Goal: Navigation & Orientation: Find specific page/section

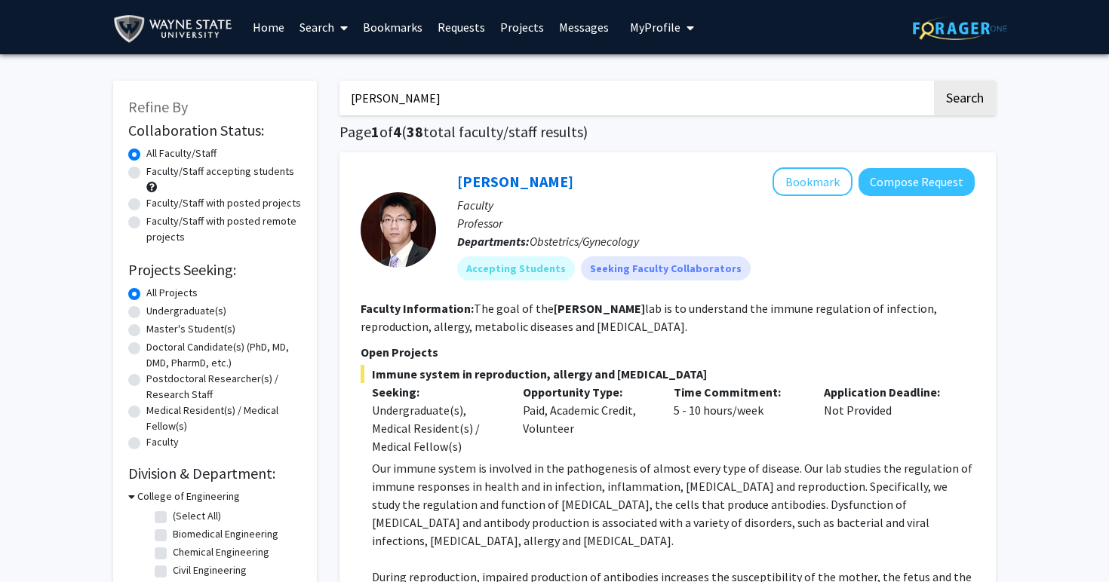
click at [631, 34] on span "My Profile" at bounding box center [655, 27] width 51 height 15
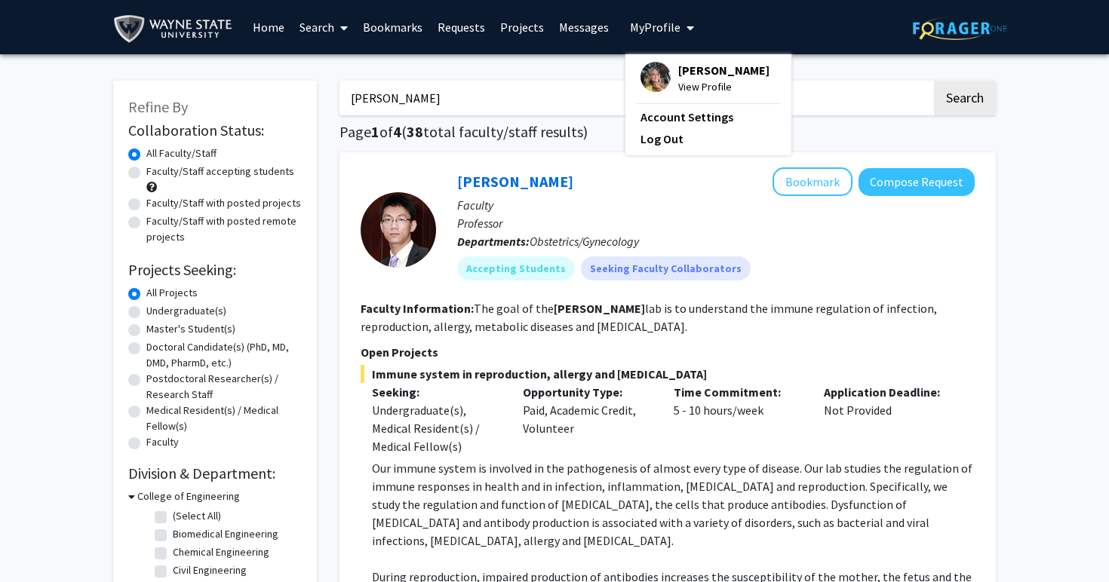
click at [660, 76] on img at bounding box center [655, 77] width 30 height 30
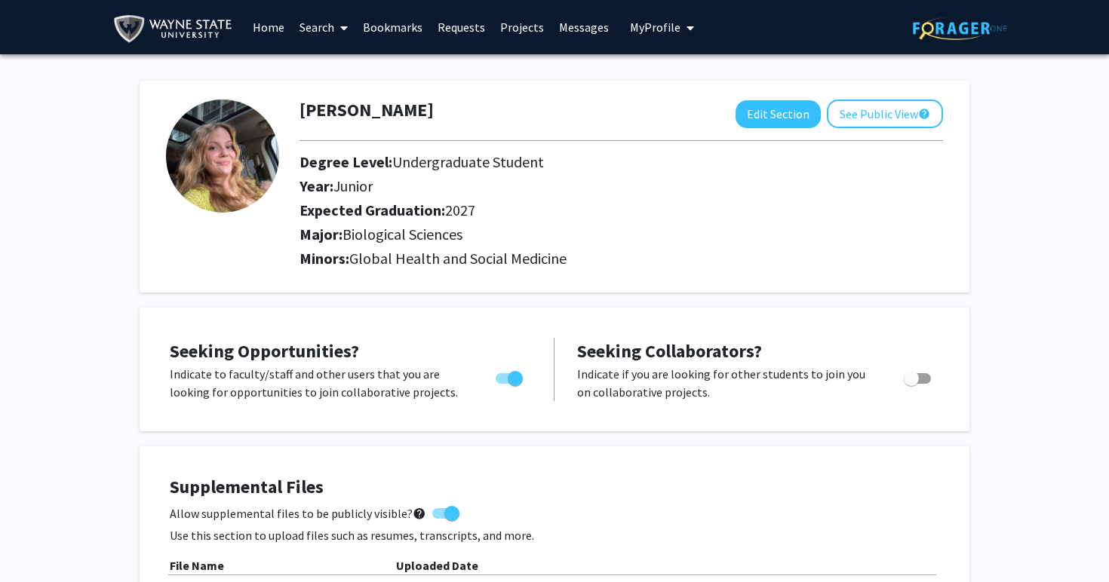
click at [507, 31] on link "Projects" at bounding box center [522, 27] width 59 height 53
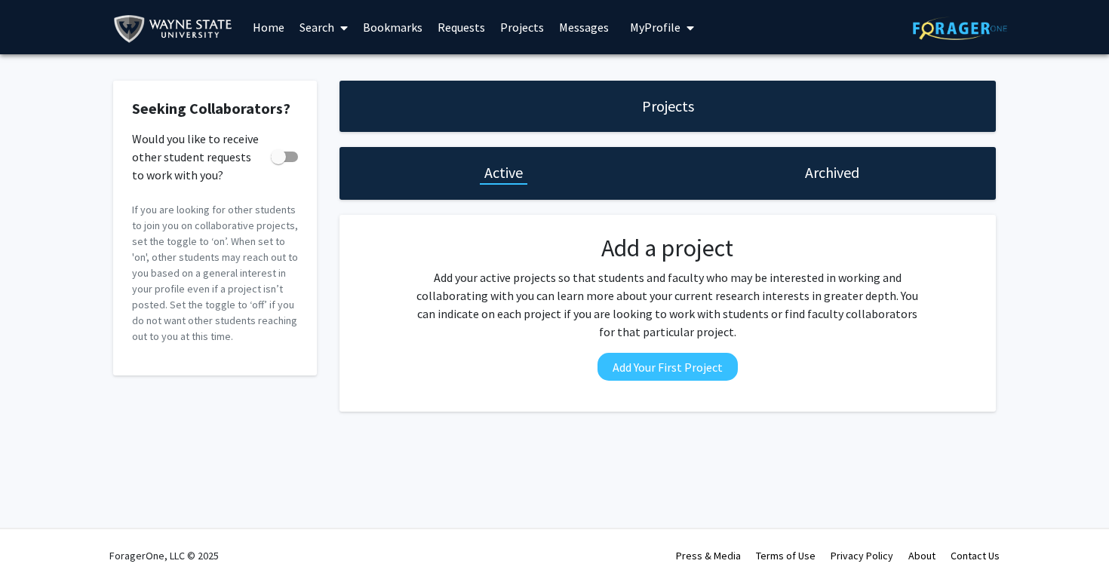
click at [456, 23] on link "Requests" at bounding box center [461, 27] width 63 height 53
